Goal: Information Seeking & Learning: Check status

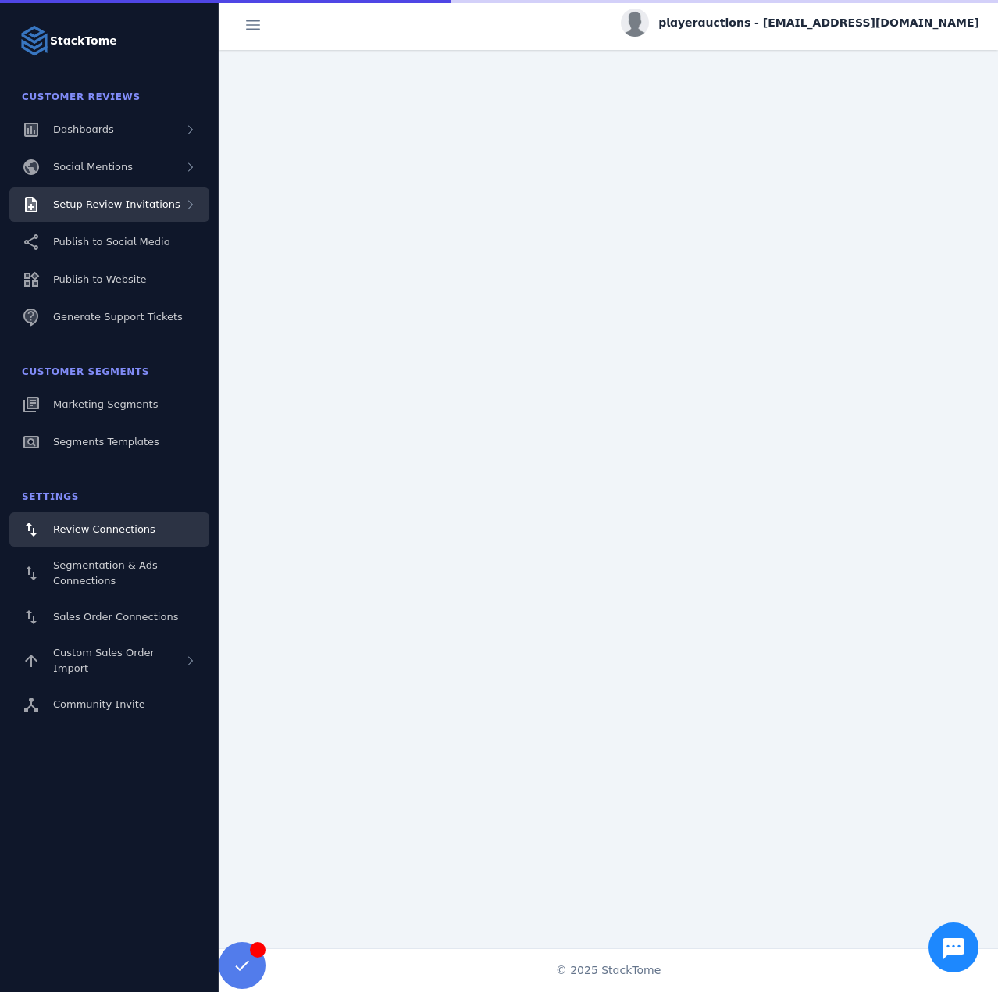
click at [112, 209] on span "Setup Review Invitations" at bounding box center [116, 204] width 127 height 12
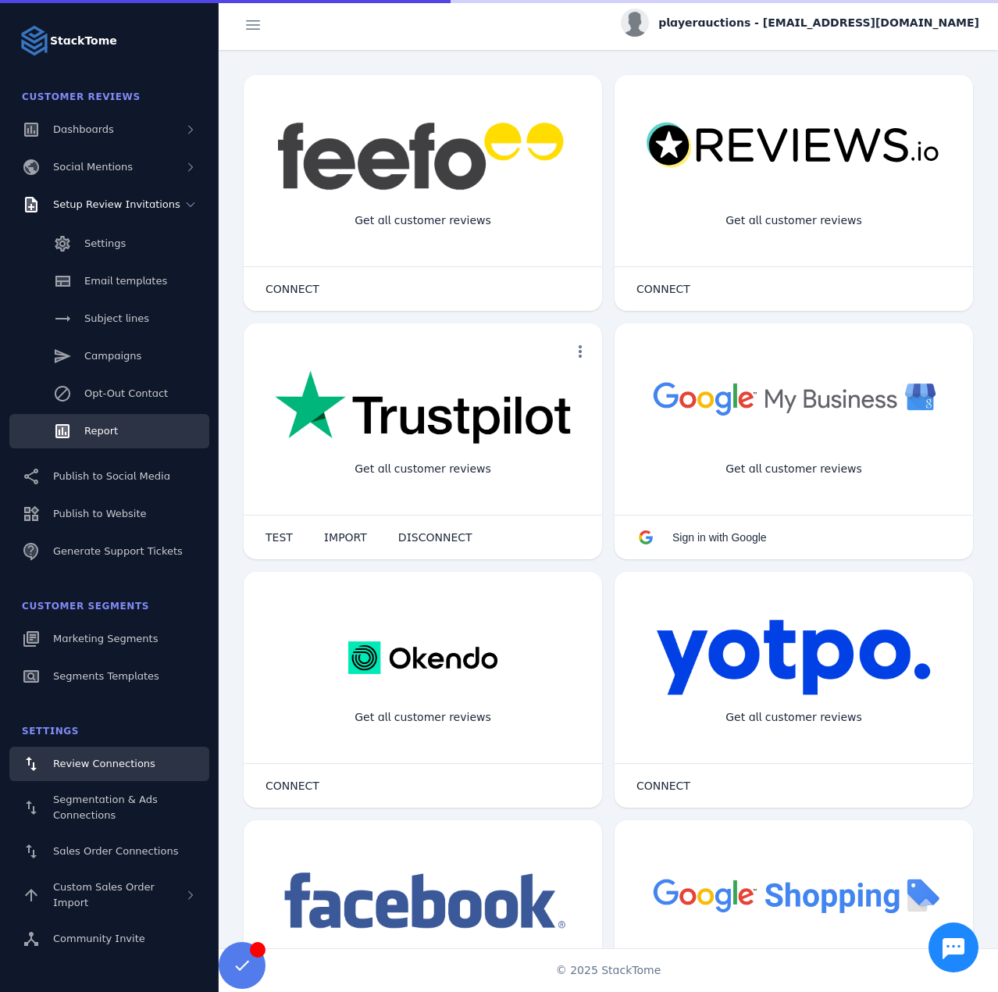
click at [114, 431] on span "Report" at bounding box center [101, 431] width 34 height 12
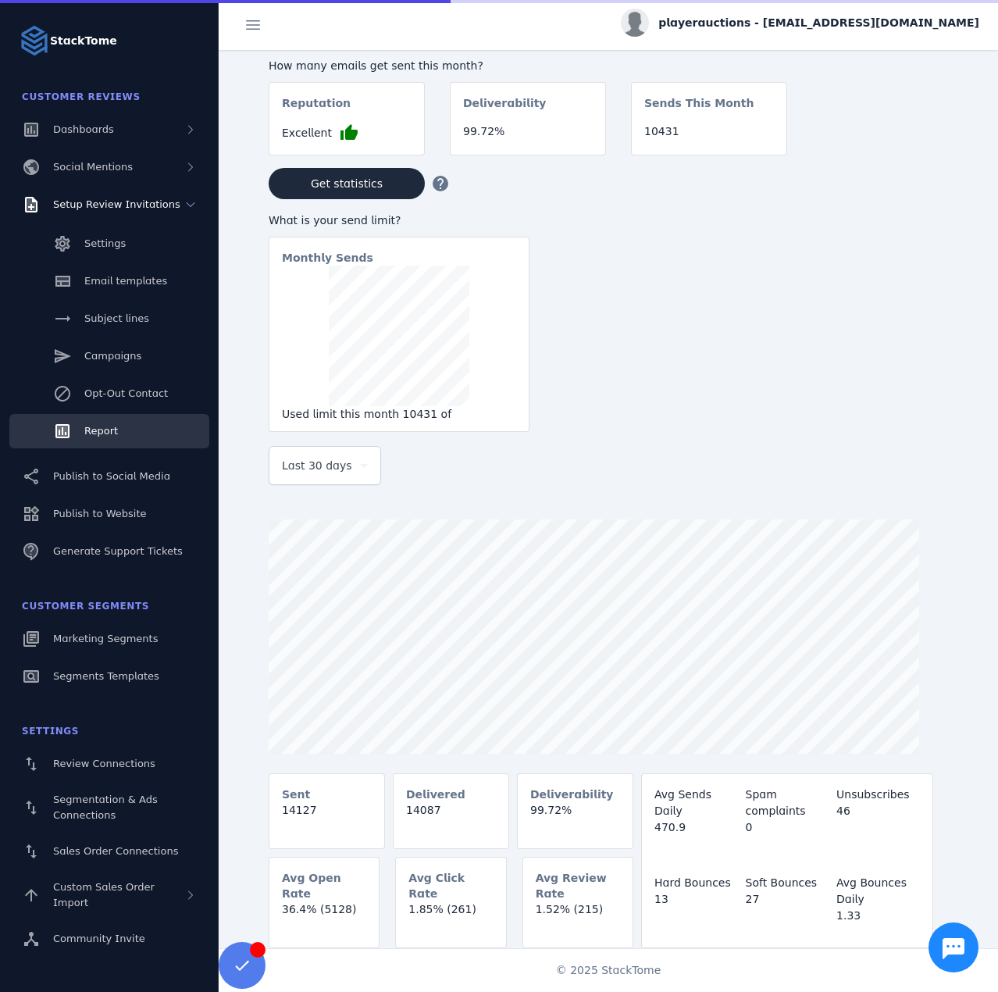
click at [339, 478] on div "Last 30 days" at bounding box center [325, 465] width 86 height 37
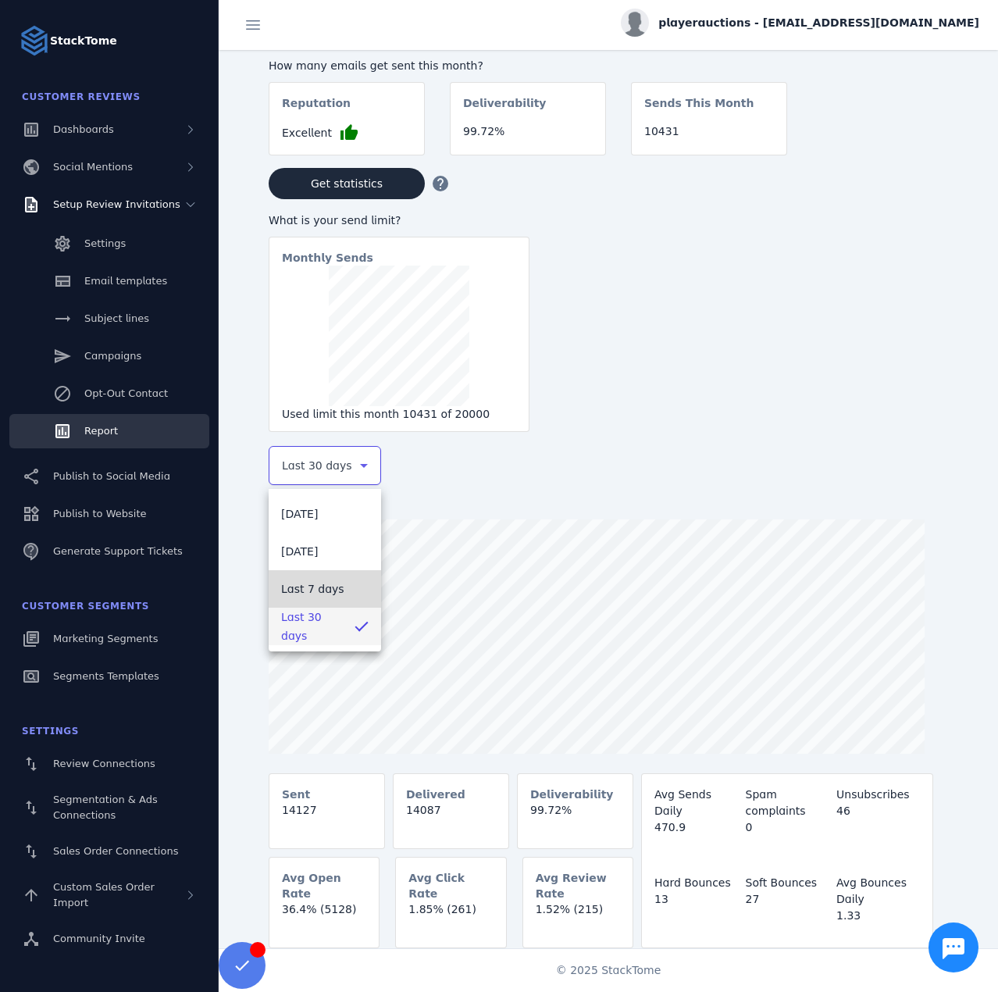
click at [314, 588] on span "Last 7 days" at bounding box center [312, 588] width 63 height 19
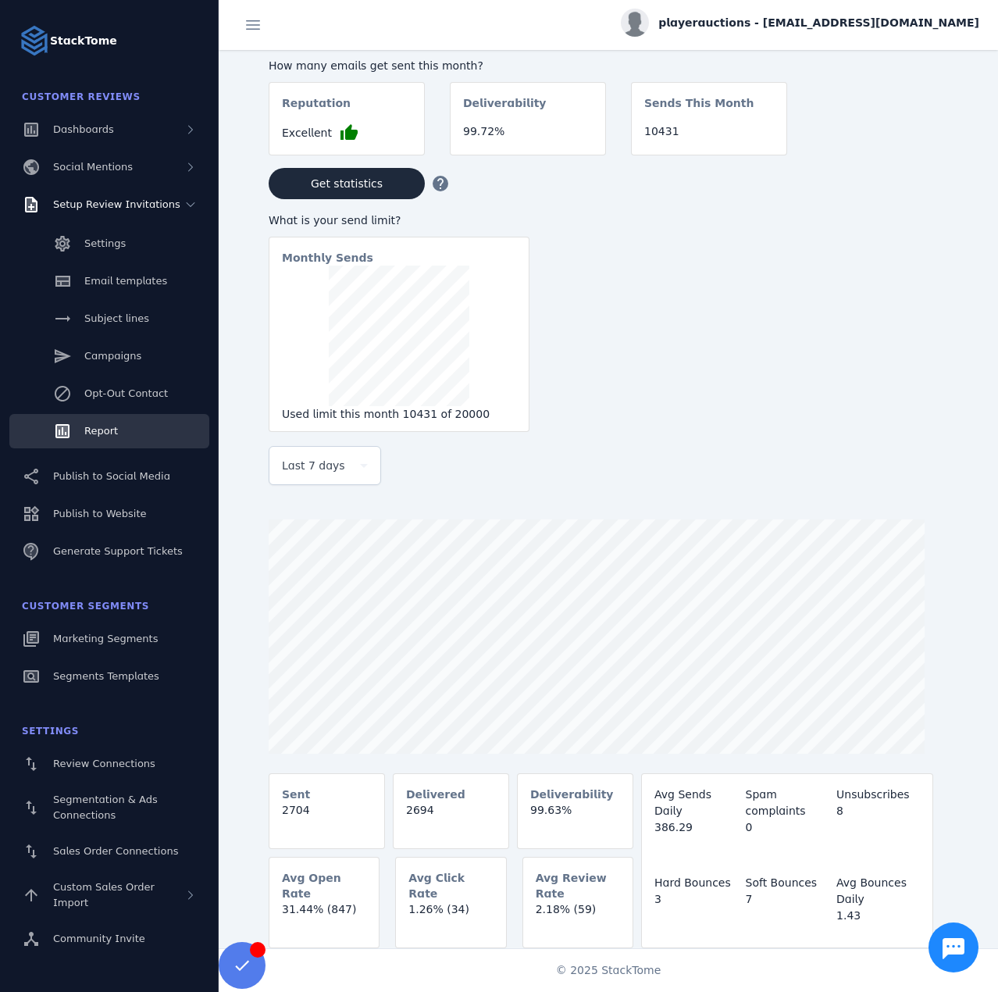
click at [905, 25] on span "playerauctions - cs_playerauctions@stacktome.com" at bounding box center [818, 23] width 321 height 16
click at [943, 150] on span "Sign out" at bounding box center [929, 150] width 45 height 19
